Goal: Task Accomplishment & Management: Manage account settings

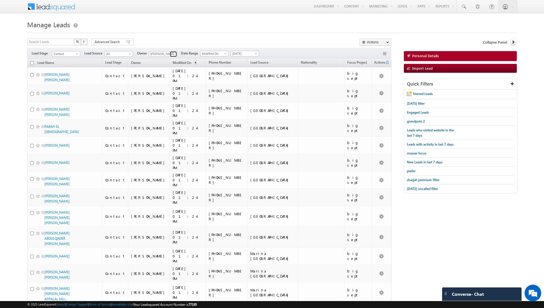
click at [172, 55] on span at bounding box center [174, 54] width 4 height 4
click at [165, 62] on span "[EMAIL_ADDRESS][DOMAIN_NAME]" at bounding box center [176, 64] width 50 height 4
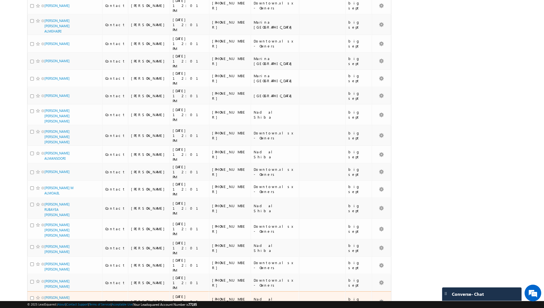
scroll to position [562, 0]
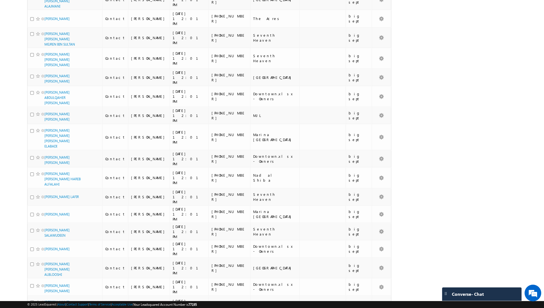
scroll to position [545, 0]
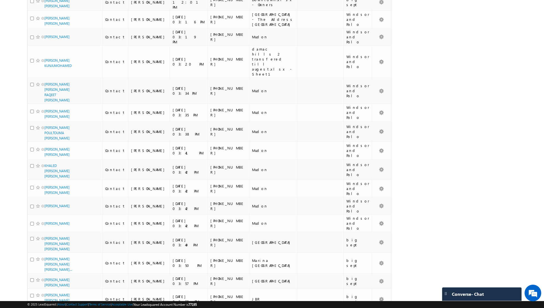
scroll to position [539, 0]
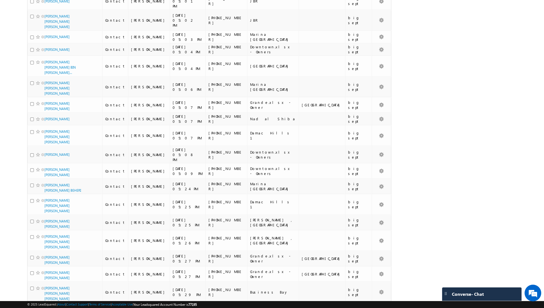
scroll to position [562, 0]
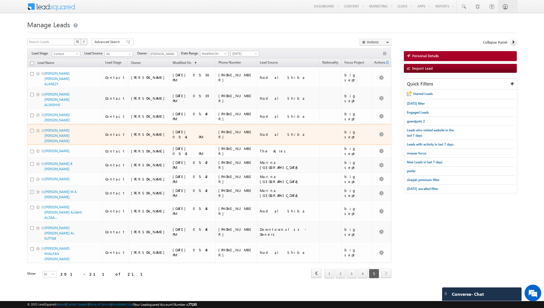
scroll to position [0, 0]
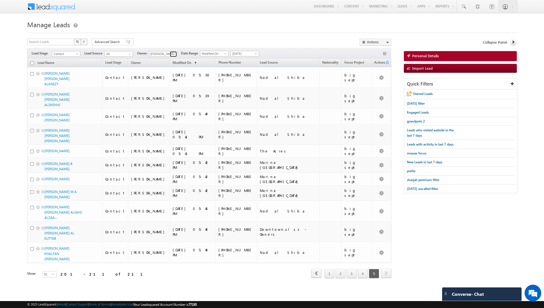
click at [173, 52] on span at bounding box center [174, 54] width 4 height 4
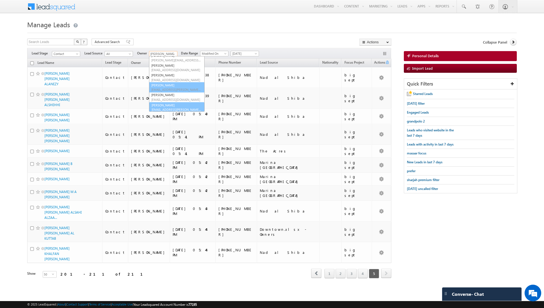
scroll to position [16, 0]
click at [174, 108] on span "[EMAIL_ADDRESS][PERSON_NAME][DOMAIN_NAME]" at bounding box center [176, 109] width 50 height 4
type input "[PERSON_NAME]"
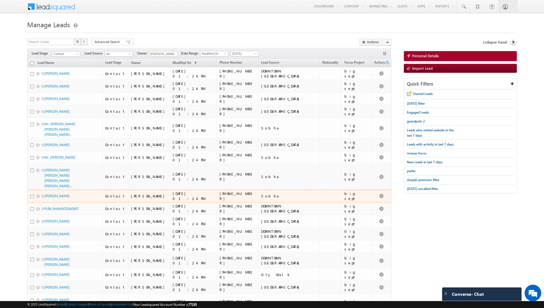
scroll to position [480, 0]
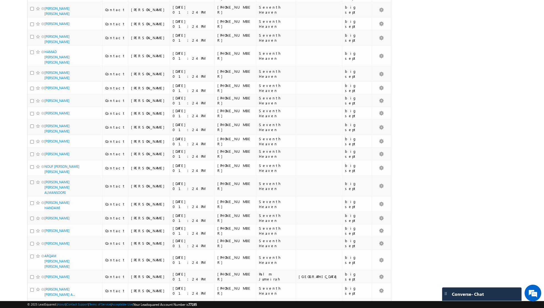
scroll to position [0, 0]
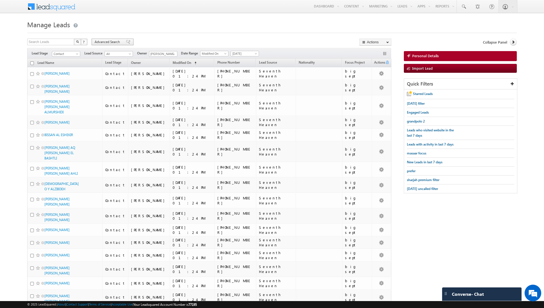
click at [126, 42] on span at bounding box center [128, 42] width 4 height 4
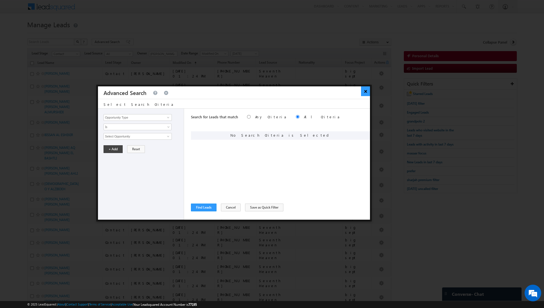
click at [367, 91] on button "×" at bounding box center [365, 91] width 9 height 10
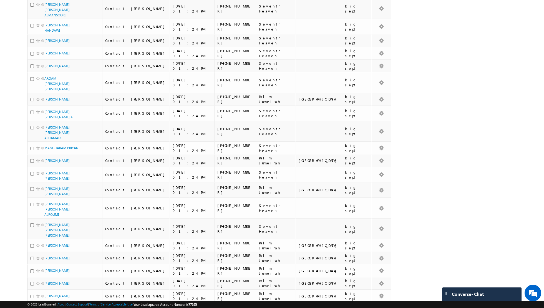
scroll to position [503, 0]
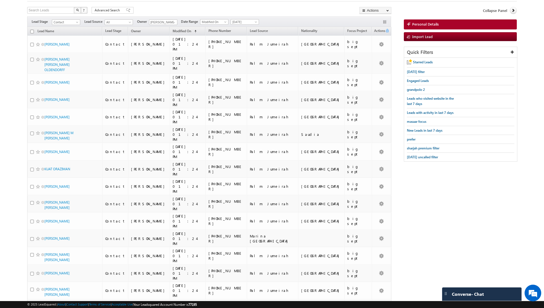
scroll to position [0, 0]
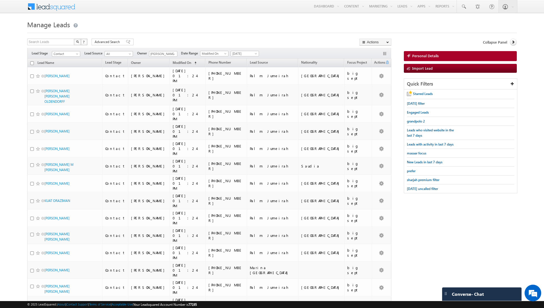
click at [32, 62] on input "checkbox" at bounding box center [32, 63] width 4 height 4
checkbox input "true"
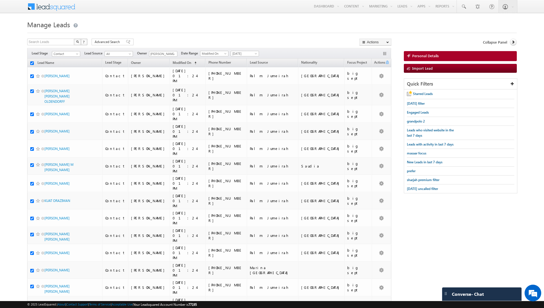
checkbox input "true"
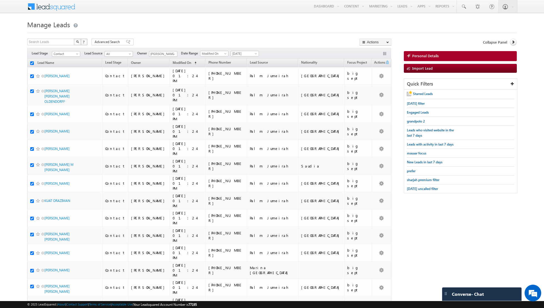
checkbox input "true"
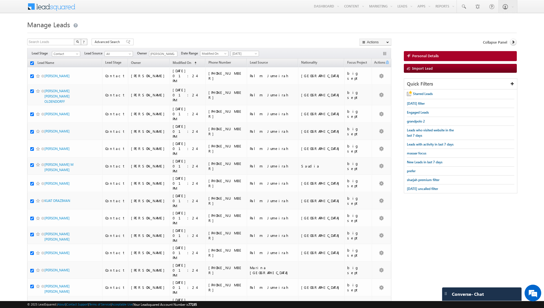
checkbox input "true"
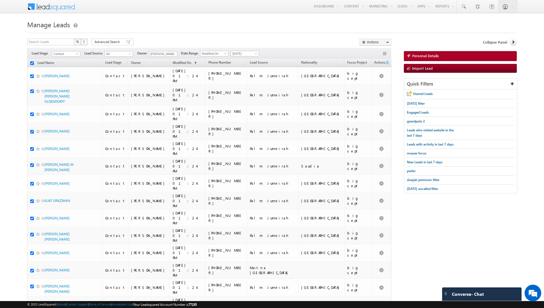
checkbox input "true"
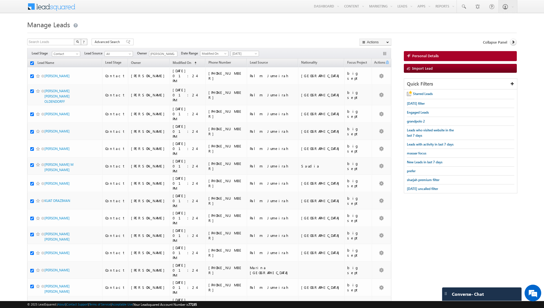
checkbox input "true"
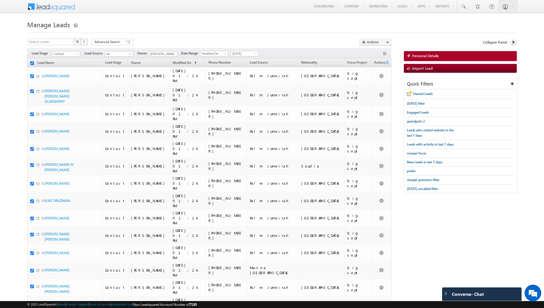
checkbox input "true"
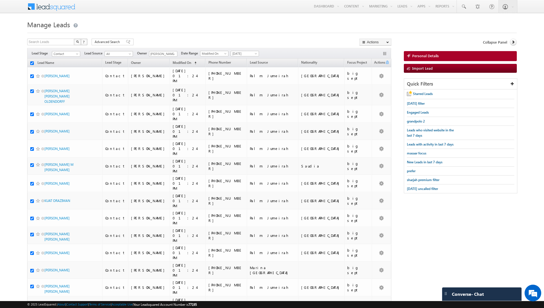
checkbox input "true"
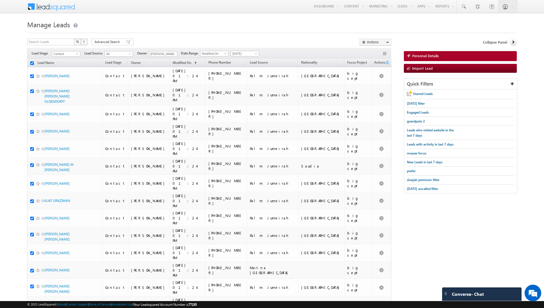
checkbox input "true"
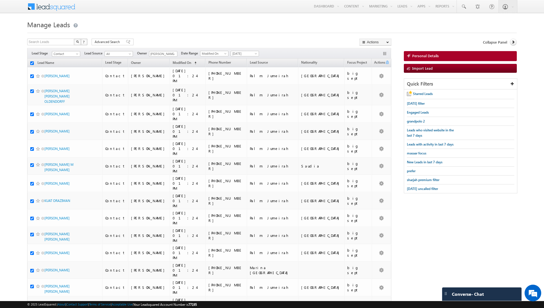
checkbox input "true"
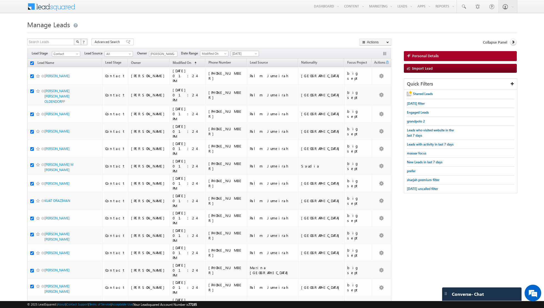
checkbox input "true"
click at [370, 92] on link "Change Owner" at bounding box center [375, 90] width 31 height 7
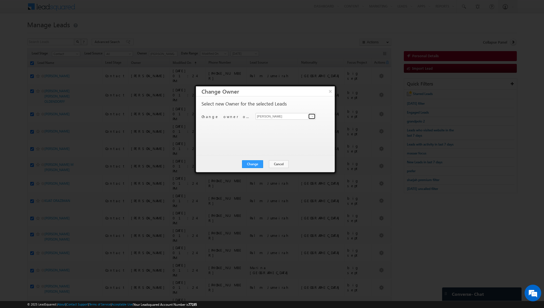
click at [311, 115] on span at bounding box center [312, 116] width 4 height 4
click at [282, 123] on link "[PERSON_NAME] [EMAIL_ADDRESS][PERSON_NAME][DOMAIN_NAME]" at bounding box center [286, 124] width 60 height 11
type input "[PERSON_NAME]"
click at [253, 163] on button "Change" at bounding box center [252, 164] width 21 height 8
click at [268, 162] on button "Close" at bounding box center [266, 164] width 18 height 8
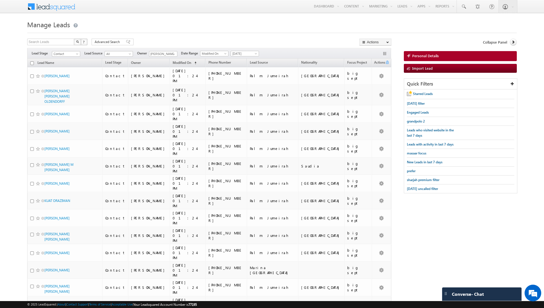
click at [32, 62] on input "checkbox" at bounding box center [32, 63] width 4 height 4
checkbox input "true"
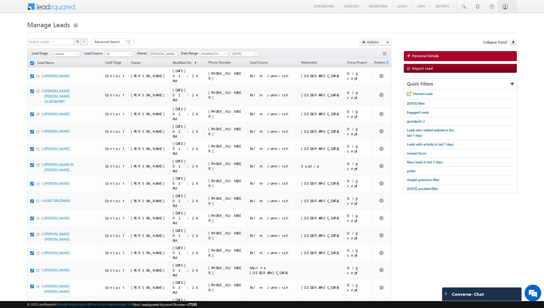
checkbox input "true"
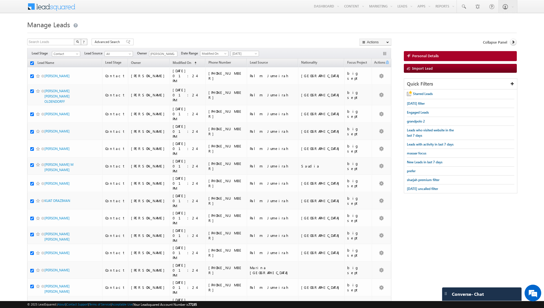
checkbox input "true"
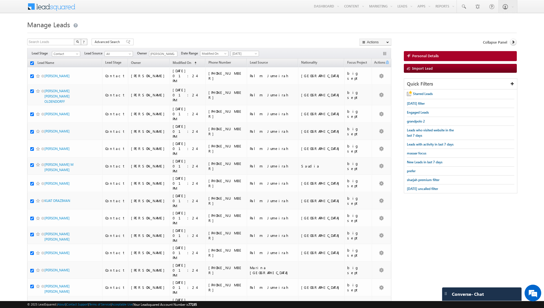
checkbox input "true"
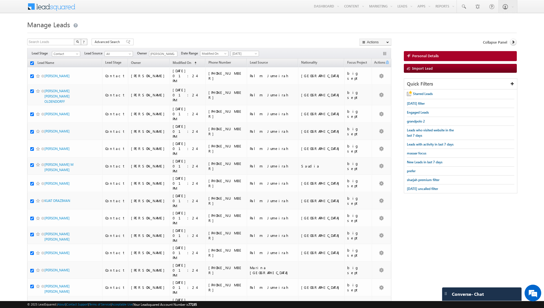
checkbox input "true"
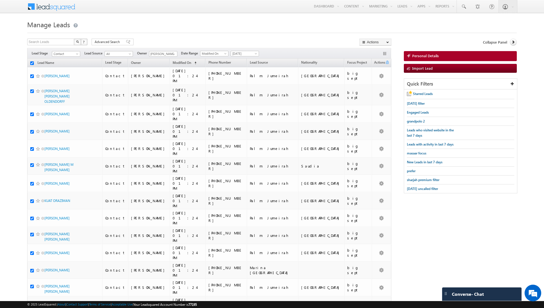
checkbox input "true"
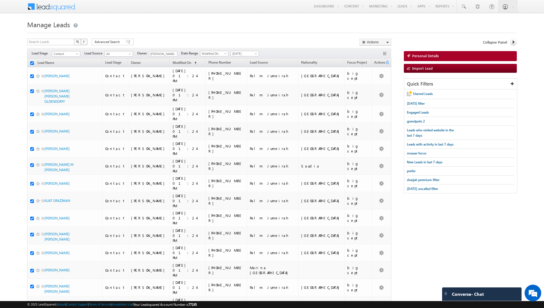
checkbox input "true"
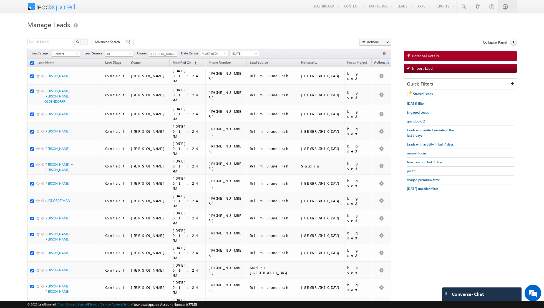
checkbox input "true"
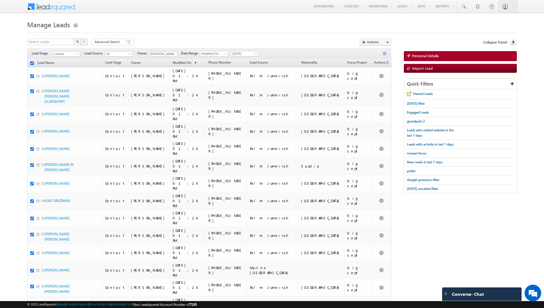
checkbox input "true"
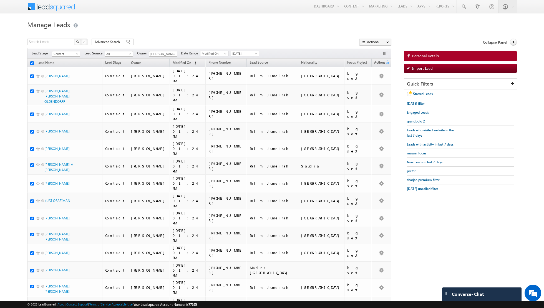
checkbox input "true"
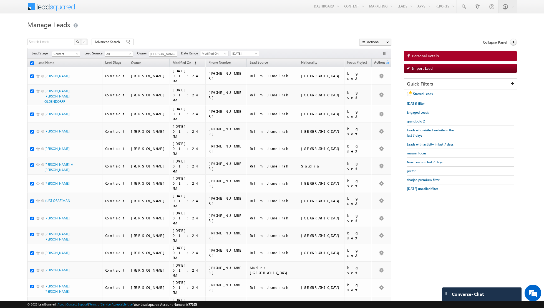
checkbox input "true"
click at [375, 88] on link "Change Owner" at bounding box center [375, 90] width 31 height 7
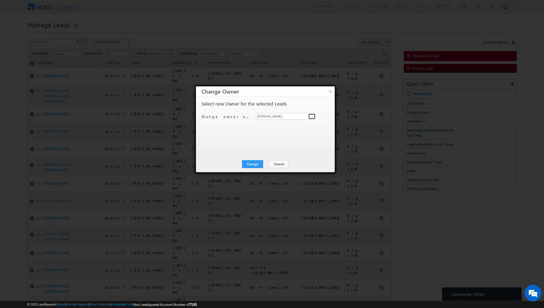
click at [311, 114] on span at bounding box center [312, 116] width 4 height 4
click at [285, 125] on span "[PERSON_NAME][EMAIL_ADDRESS][DOMAIN_NAME]" at bounding box center [283, 127] width 50 height 4
type input "[PERSON_NAME]"
click at [254, 162] on button "Change" at bounding box center [252, 164] width 21 height 8
click at [266, 163] on button "Close" at bounding box center [266, 164] width 18 height 8
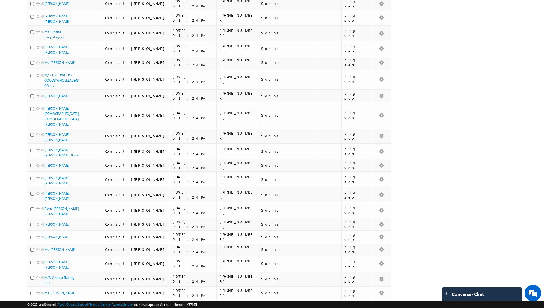
scroll to position [489, 0]
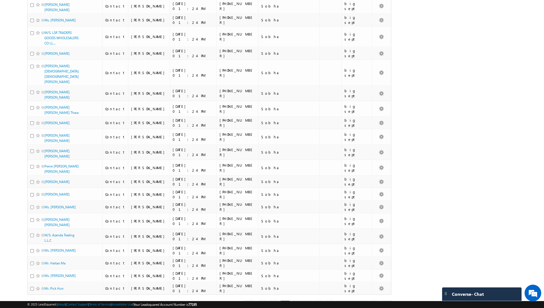
click at [297, 300] on link "4" at bounding box center [297, 304] width 10 height 9
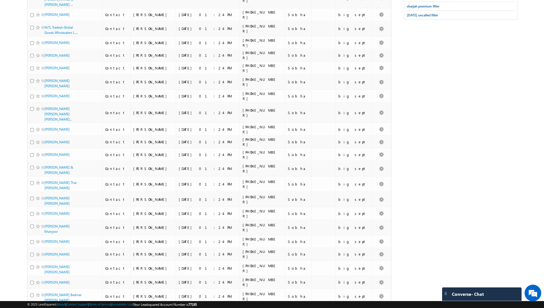
scroll to position [0, 0]
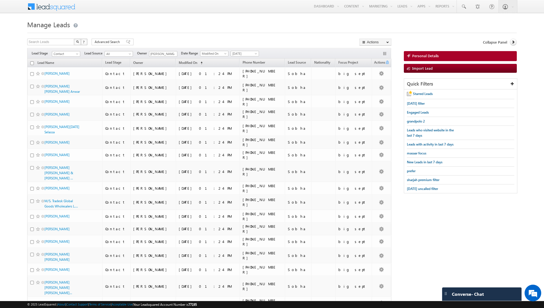
click at [31, 63] on input "checkbox" at bounding box center [32, 63] width 4 height 4
checkbox input "true"
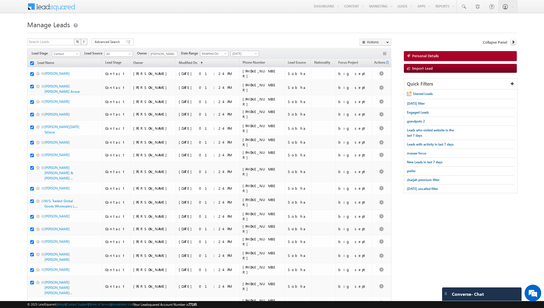
checkbox input "true"
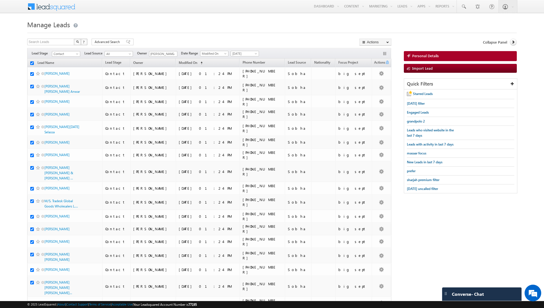
checkbox input "true"
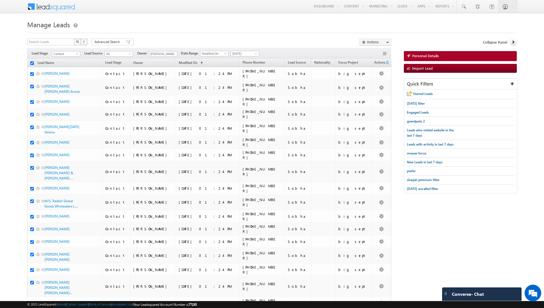
checkbox input "true"
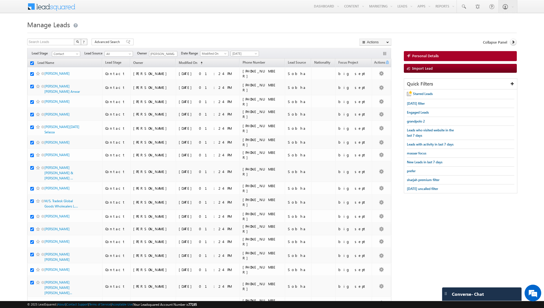
checkbox input "true"
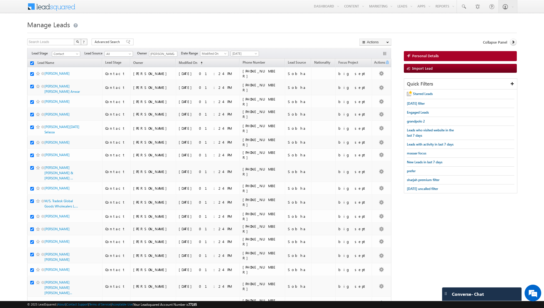
checkbox input "true"
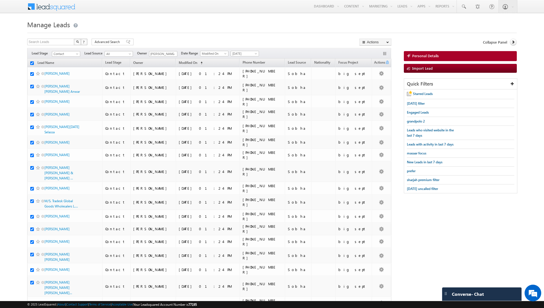
checkbox input "true"
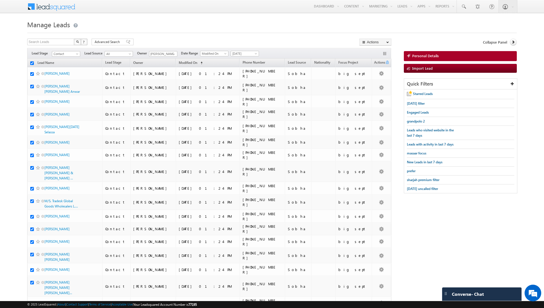
checkbox input "true"
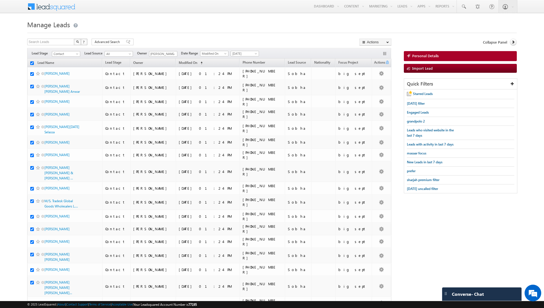
checkbox input "true"
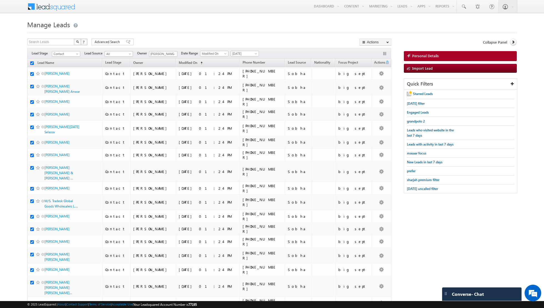
checkbox input "true"
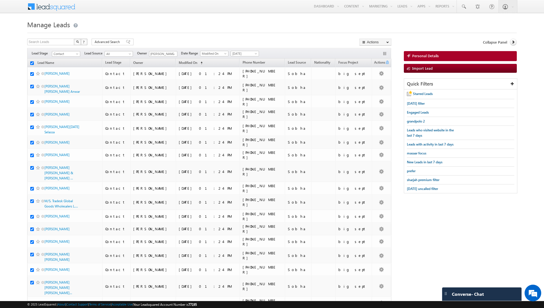
checkbox input "true"
click at [375, 89] on link "Change Owner" at bounding box center [375, 90] width 31 height 7
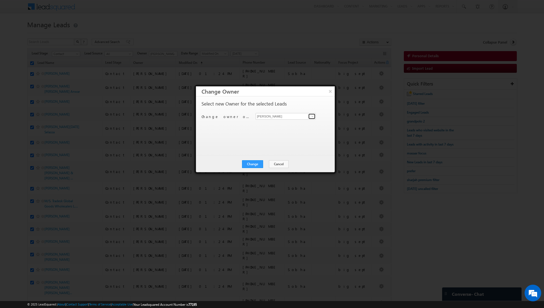
click at [313, 119] on link at bounding box center [312, 117] width 7 height 6
click at [292, 123] on link "[PERSON_NAME] [EMAIL_ADDRESS][PERSON_NAME][DOMAIN_NAME]" at bounding box center [286, 124] width 60 height 11
type input "[PERSON_NAME]"
click at [254, 162] on button "Change" at bounding box center [252, 164] width 21 height 8
click at [263, 162] on button "Close" at bounding box center [266, 164] width 18 height 8
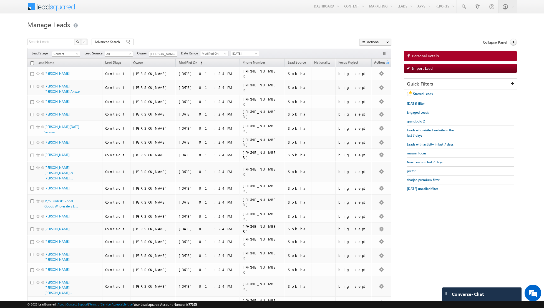
click at [30, 61] on input "checkbox" at bounding box center [32, 63] width 4 height 4
checkbox input "true"
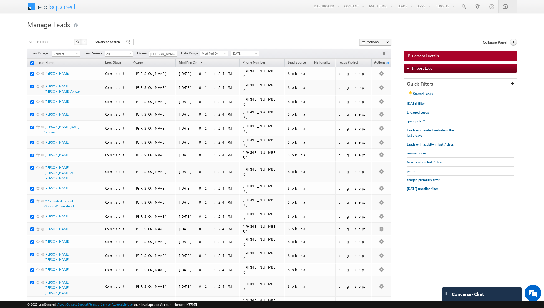
checkbox input "true"
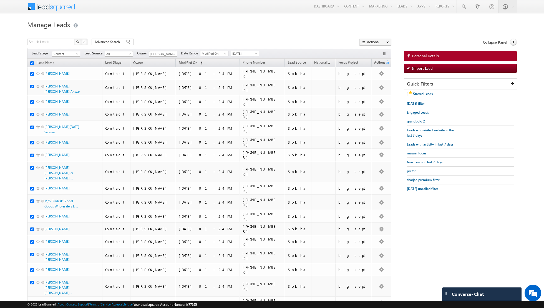
checkbox input "true"
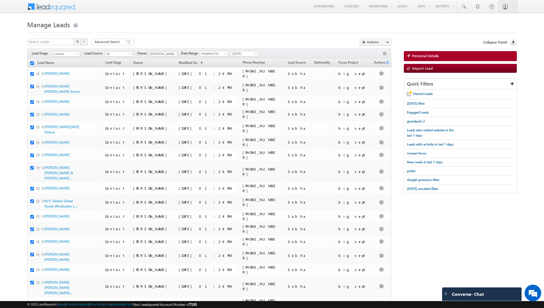
checkbox input "true"
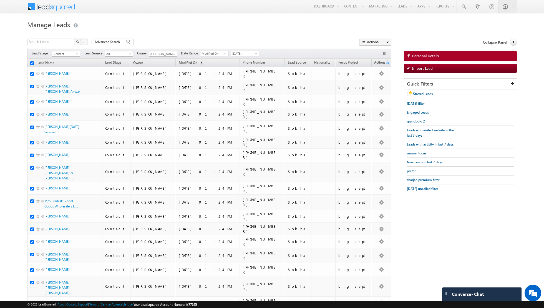
checkbox input "true"
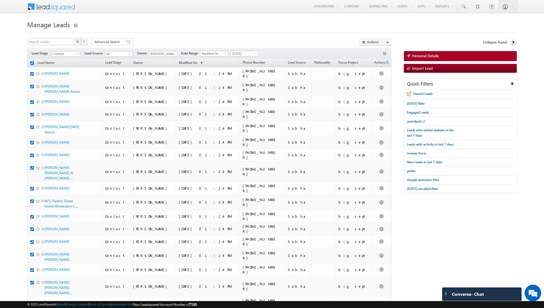
checkbox input "true"
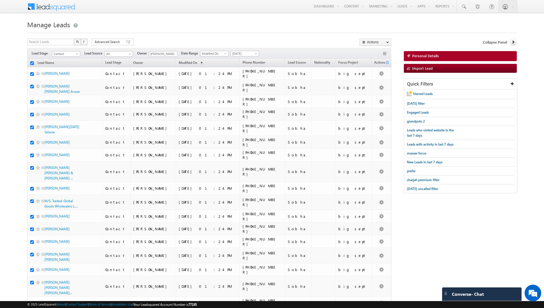
checkbox input "true"
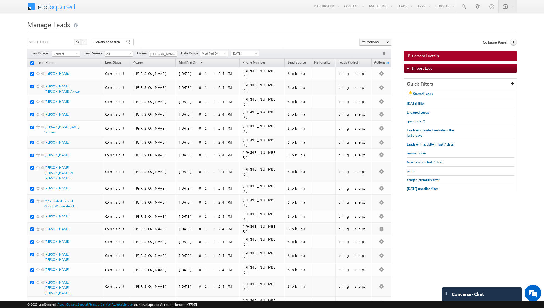
checkbox input "true"
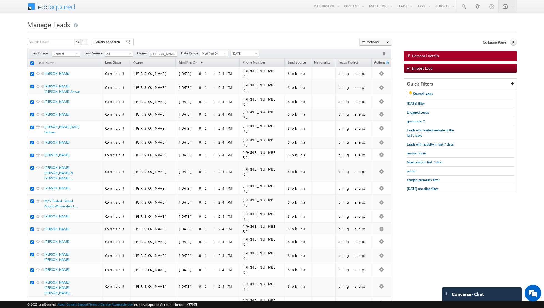
checkbox input "true"
click at [377, 89] on link "Change Owner" at bounding box center [375, 90] width 31 height 7
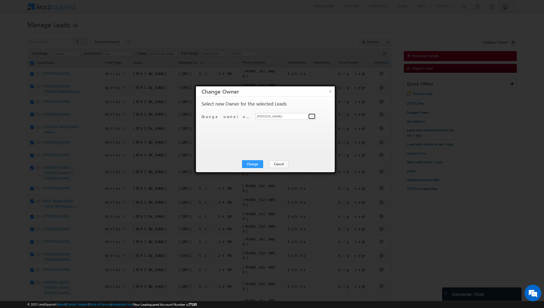
click at [311, 117] on span at bounding box center [312, 116] width 4 height 4
click at [276, 125] on span "[PERSON_NAME][EMAIL_ADDRESS][DOMAIN_NAME]" at bounding box center [283, 127] width 50 height 4
click at [257, 164] on button "Change" at bounding box center [252, 164] width 21 height 8
click at [268, 164] on button "Close" at bounding box center [266, 164] width 18 height 8
